Goal: Transaction & Acquisition: Purchase product/service

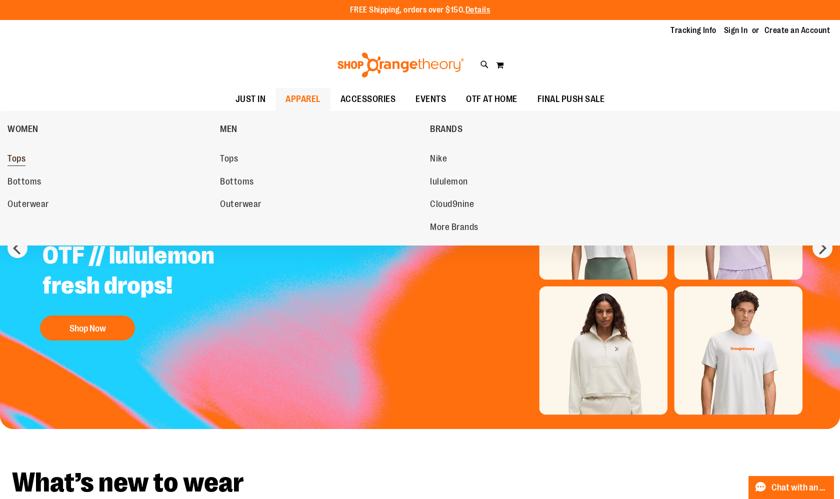
click at [28, 156] on link "Tops" at bounding box center [108, 159] width 202 height 18
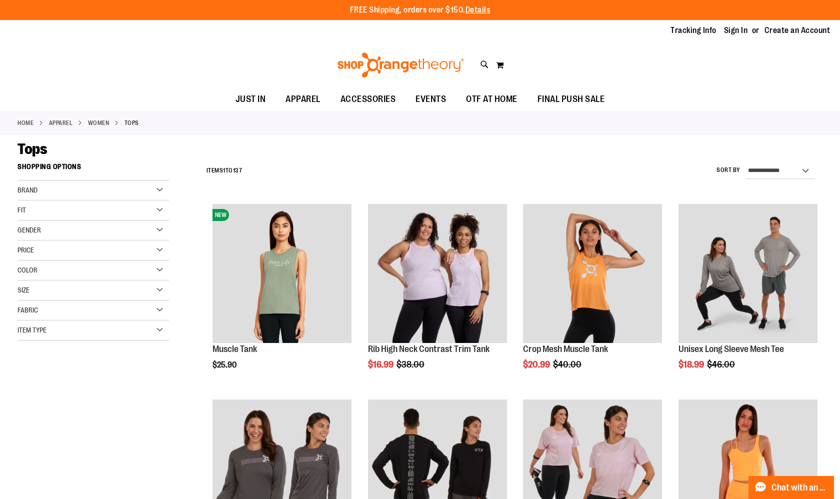
scroll to position [125, 0]
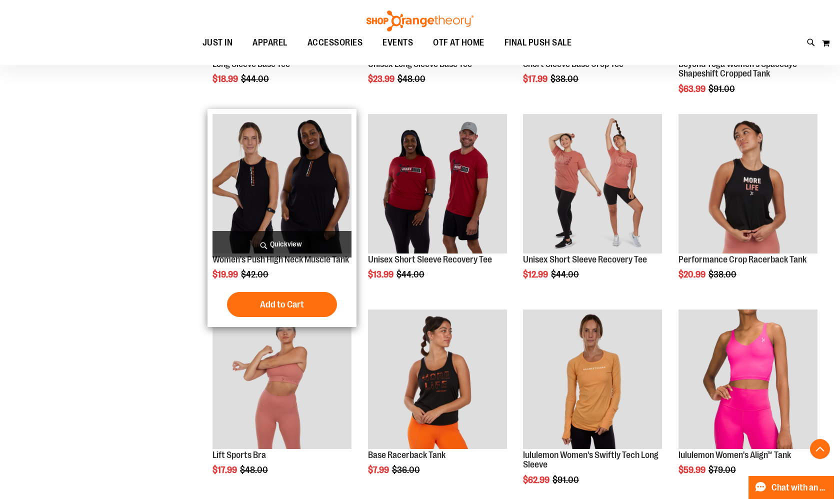
scroll to position [480, 0]
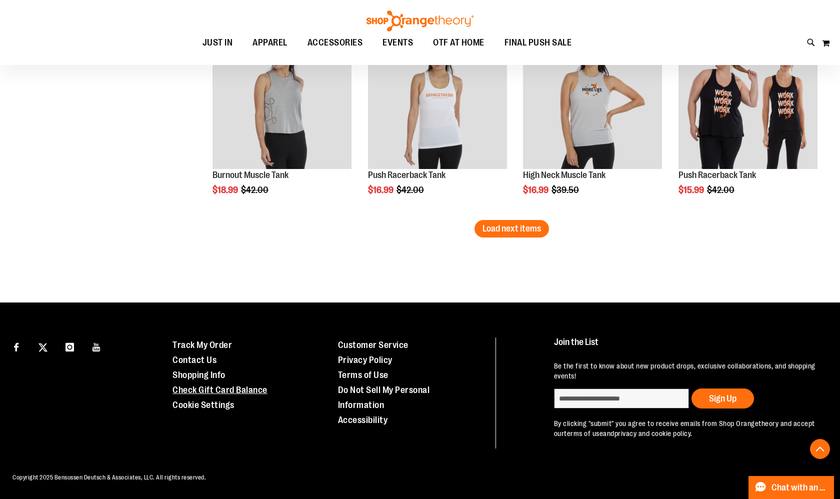
scroll to position [1737, 0]
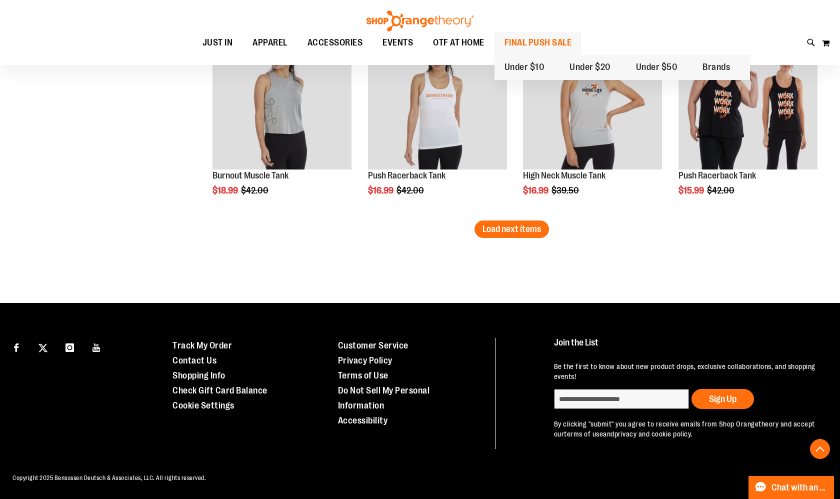
click at [548, 39] on span "FINAL PUSH SALE" at bounding box center [537, 42] width 67 height 22
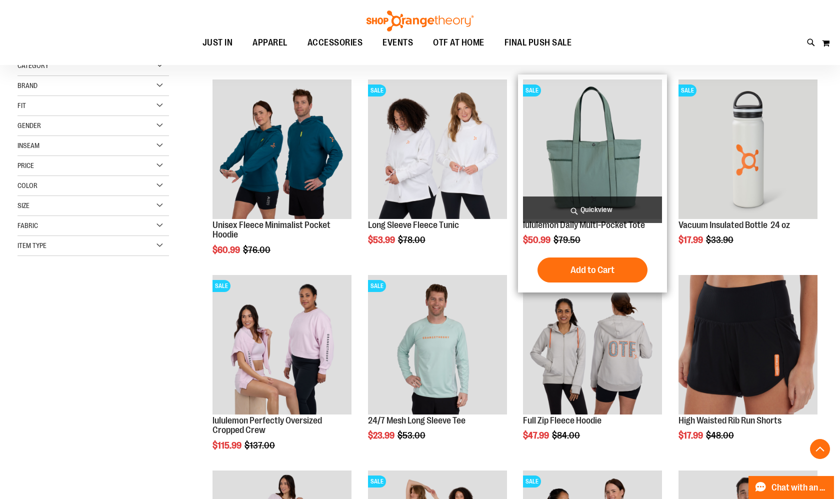
scroll to position [189, 0]
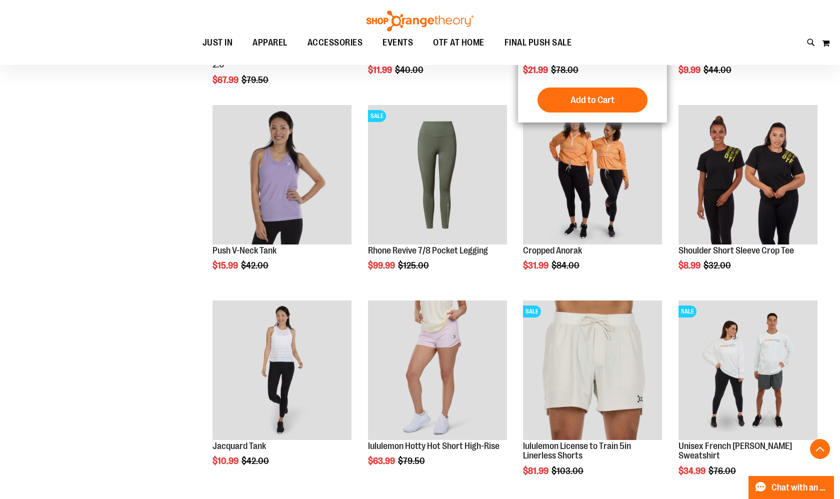
scroll to position [686, 0]
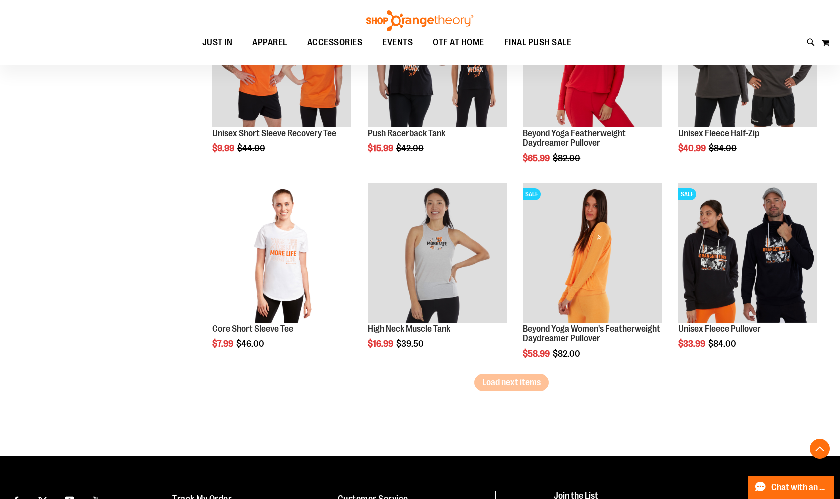
scroll to position [1598, 0]
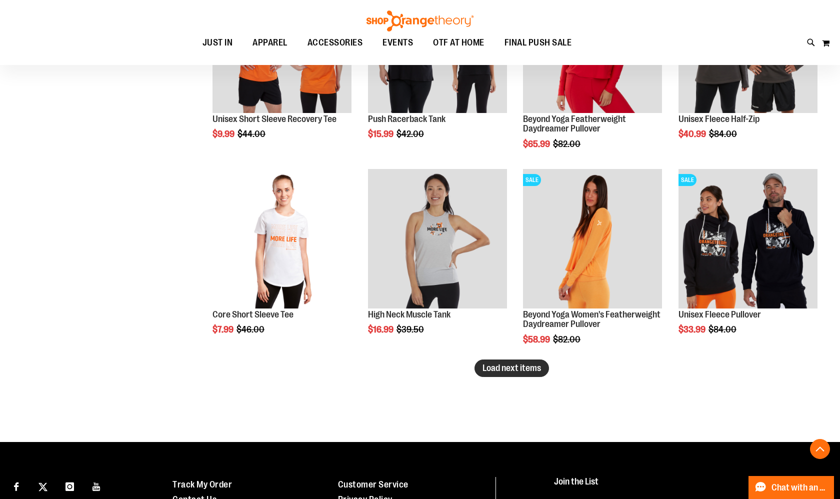
click at [514, 370] on span "Load next items" at bounding box center [511, 368] width 58 height 10
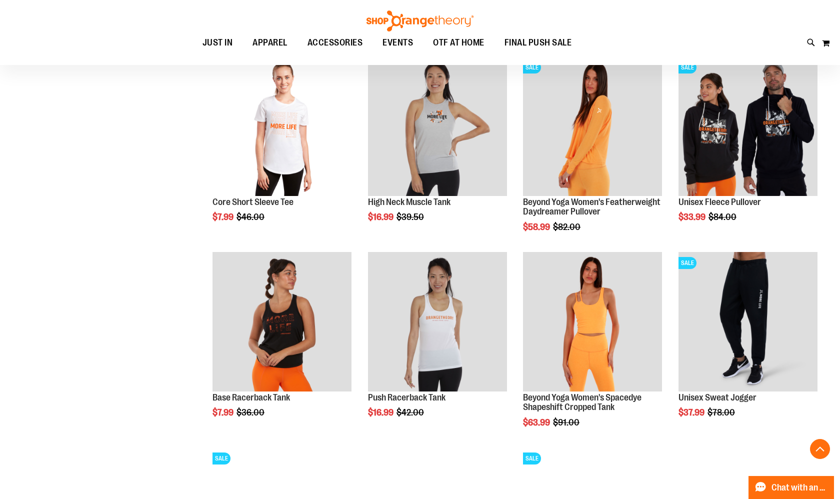
scroll to position [1737, 0]
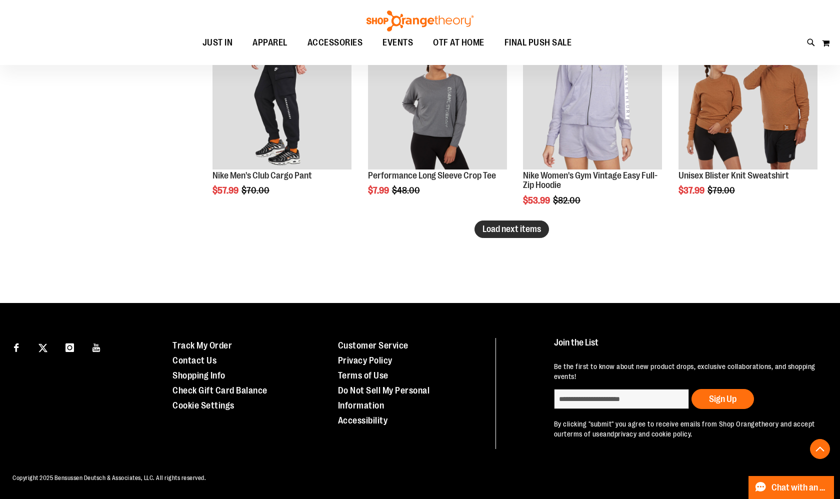
click at [526, 235] on button "Load next items" at bounding box center [511, 228] width 74 height 17
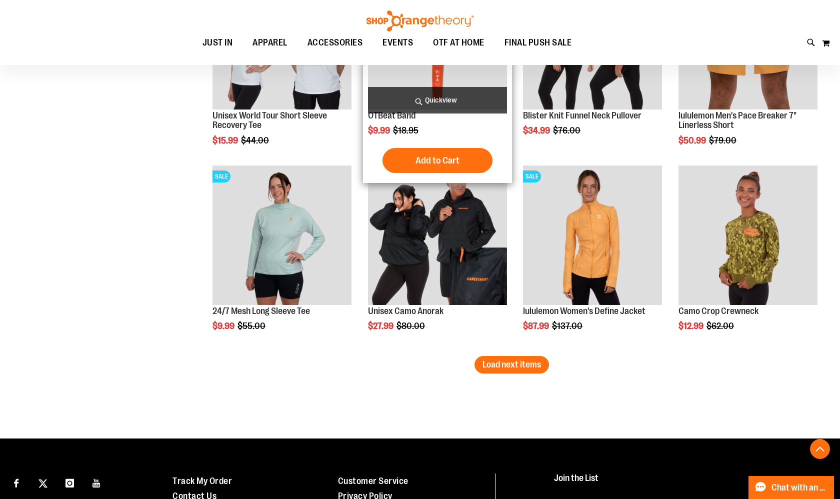
scroll to position [2776, 0]
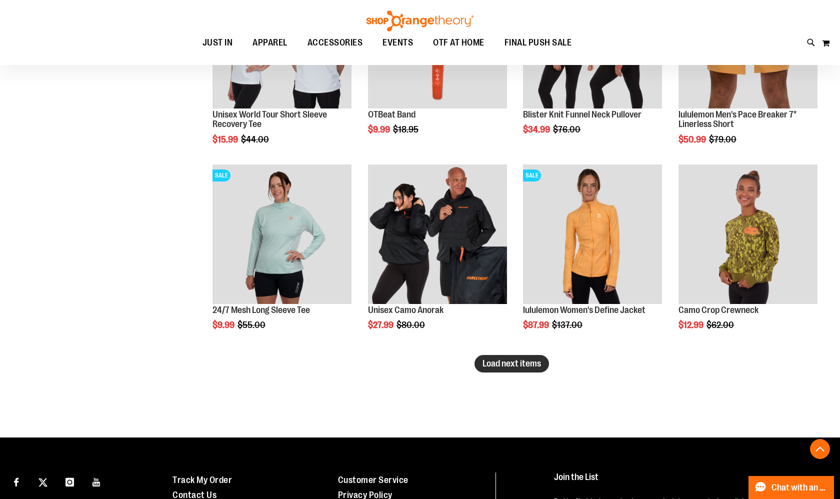
click at [510, 367] on span "Load next items" at bounding box center [511, 363] width 58 height 10
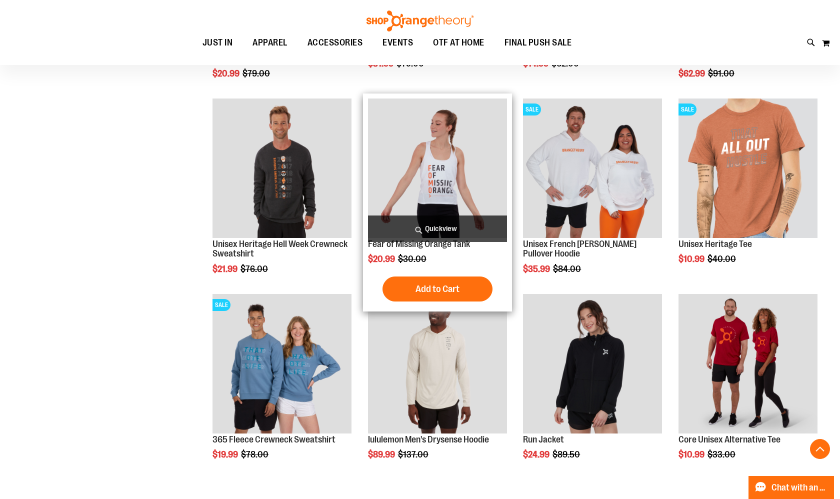
scroll to position [3267, 0]
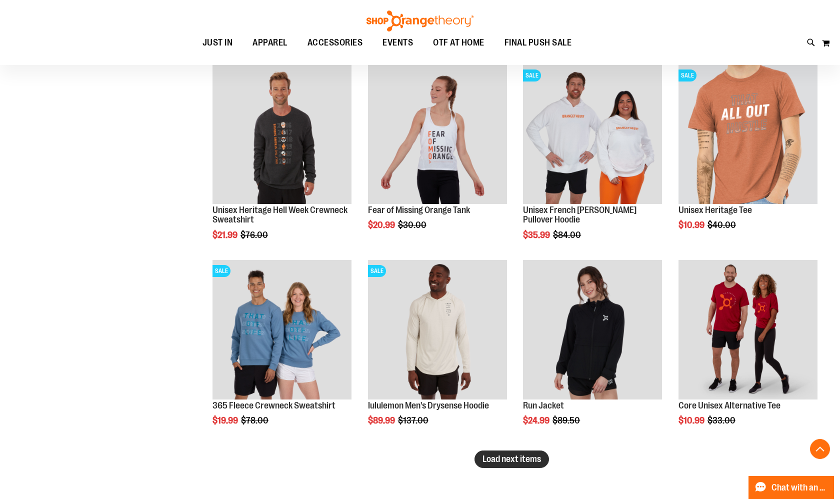
click at [502, 458] on span "Load next items" at bounding box center [511, 459] width 58 height 10
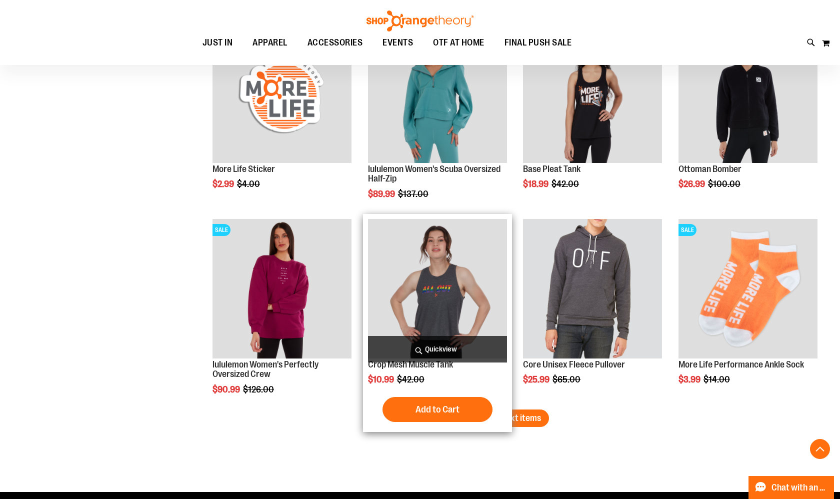
scroll to position [3895, 0]
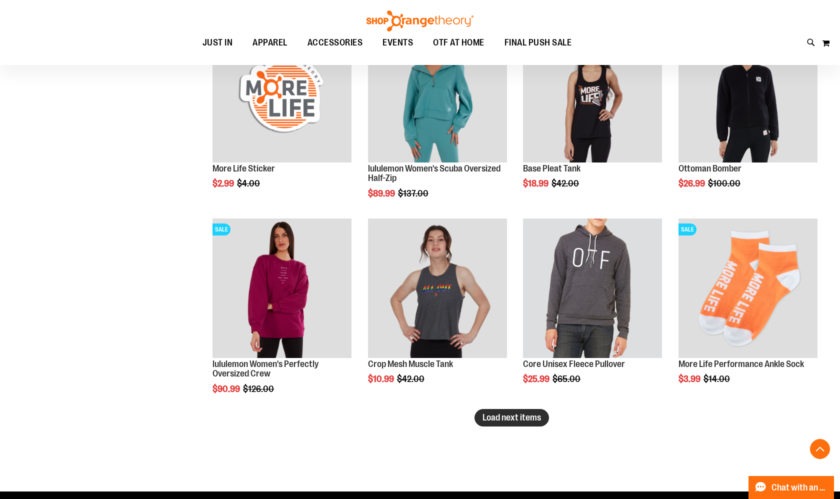
click at [533, 420] on span "Load next items" at bounding box center [511, 417] width 58 height 10
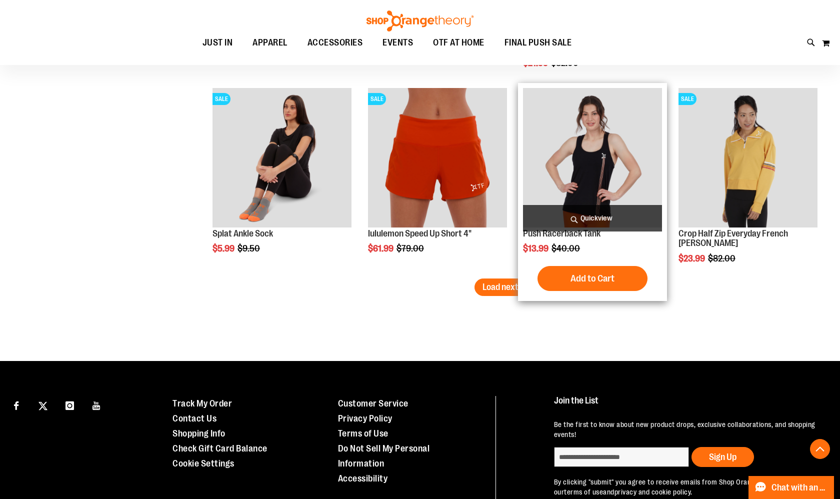
scroll to position [4617, 0]
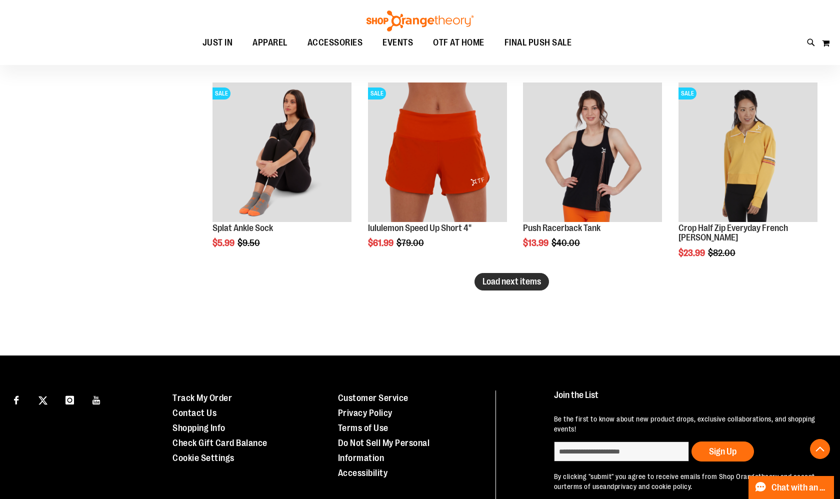
click at [500, 284] on span "Load next items" at bounding box center [511, 281] width 58 height 10
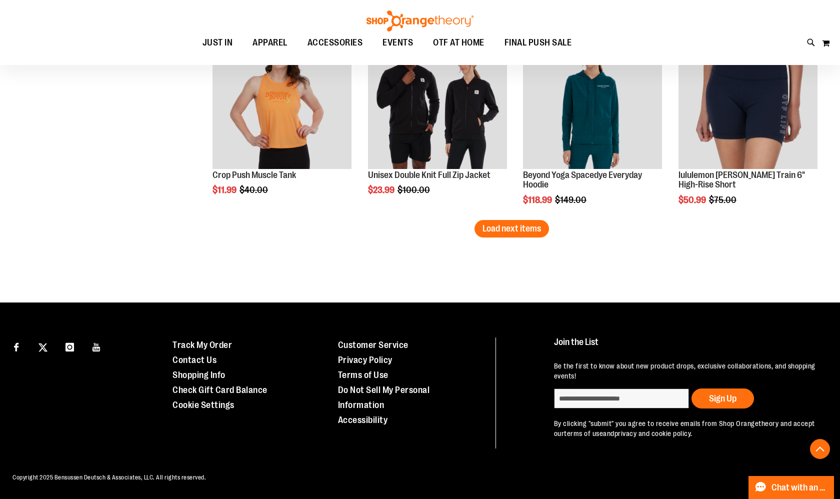
scroll to position [5256, 0]
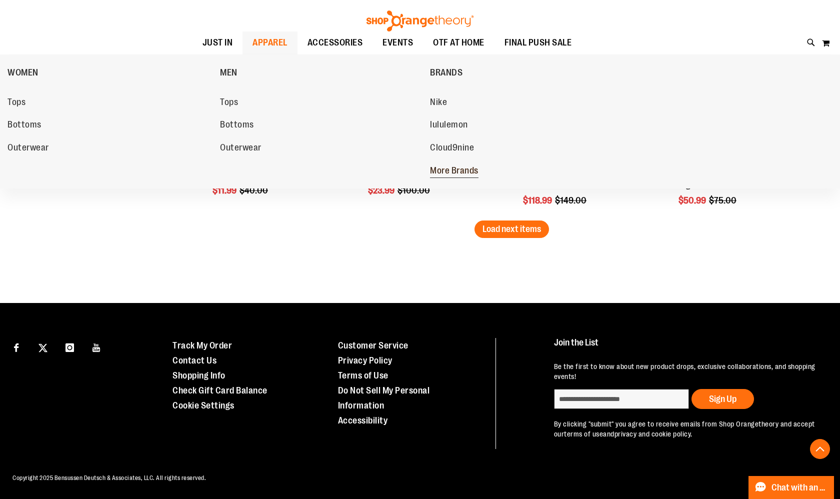
click at [451, 168] on span "More Brands" at bounding box center [454, 171] width 48 height 12
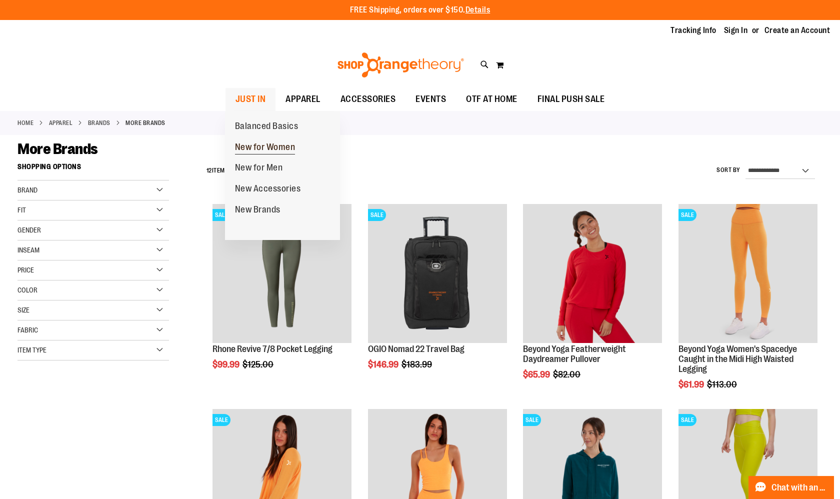
click at [246, 143] on span "New for Women" at bounding box center [265, 148] width 60 height 12
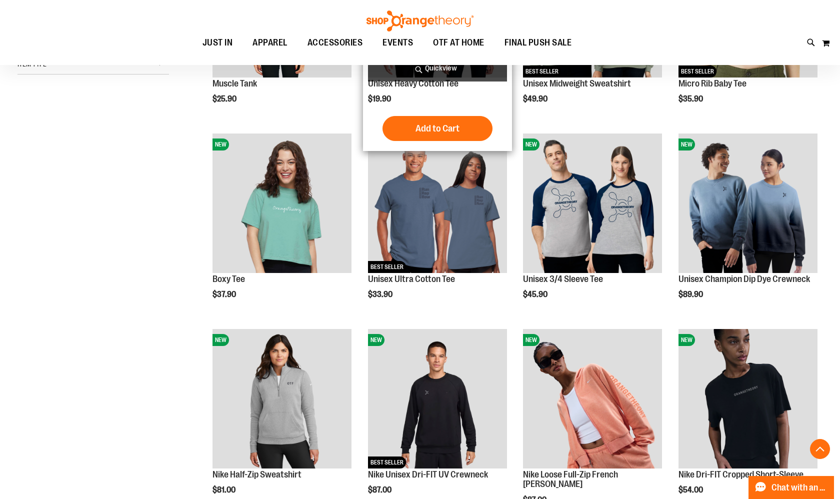
scroll to position [342, 0]
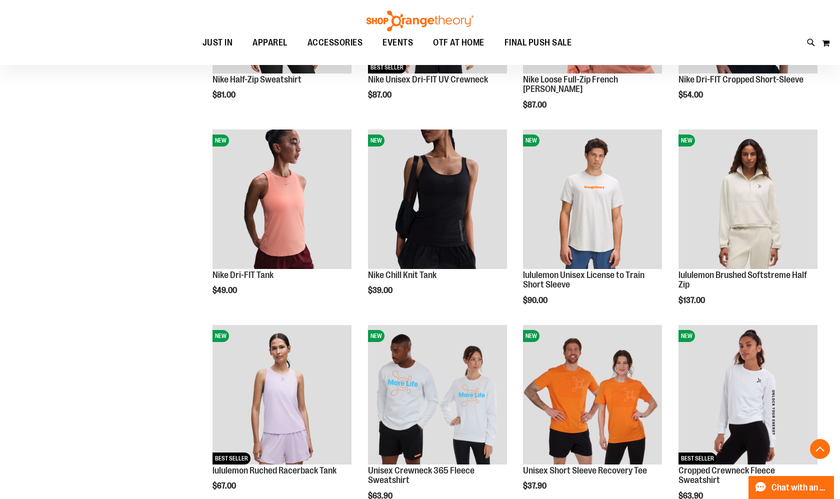
scroll to position [663, 0]
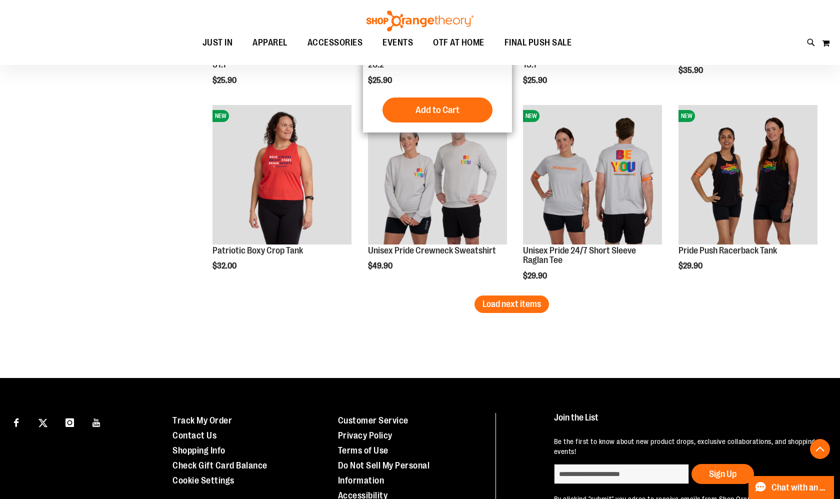
scroll to position [1673, 0]
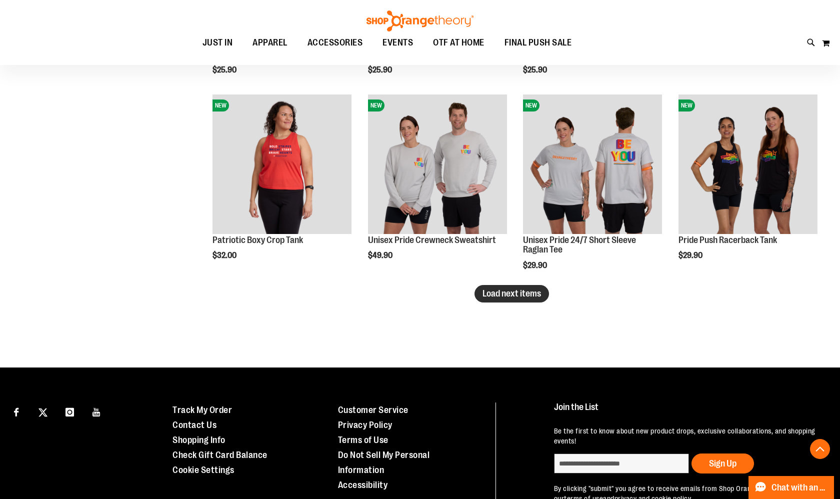
click at [509, 291] on span "Load next items" at bounding box center [511, 293] width 58 height 10
